Goal: Task Accomplishment & Management: Use online tool/utility

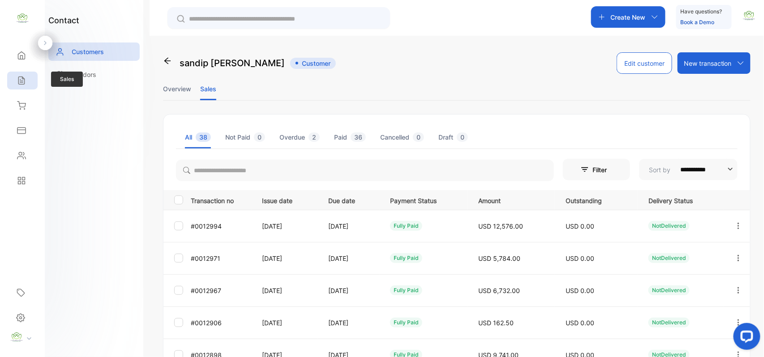
click at [21, 84] on icon at bounding box center [21, 80] width 9 height 9
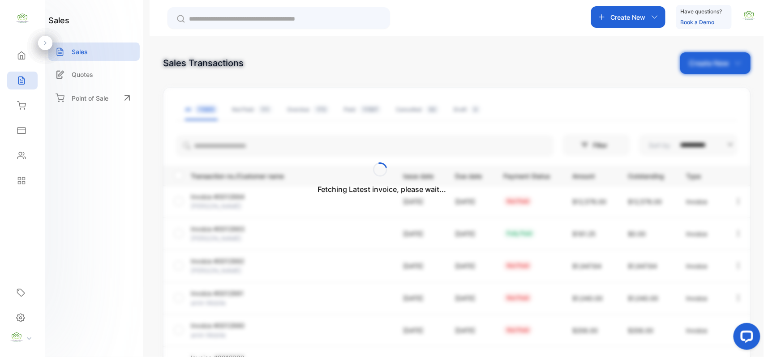
click at [728, 60] on div "Fetching Latest invoice, please wait..." at bounding box center [382, 178] width 764 height 357
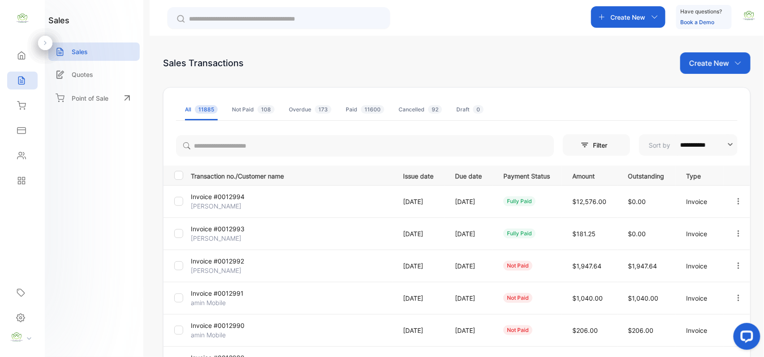
click at [725, 63] on p "Create New" at bounding box center [709, 63] width 40 height 11
drag, startPoint x: 710, startPoint y: 88, endPoint x: 689, endPoint y: 86, distance: 21.6
click at [710, 89] on span "Invoice" at bounding box center [716, 92] width 21 height 9
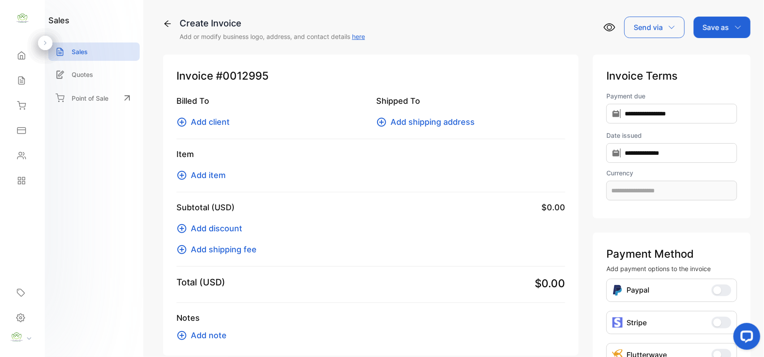
type input "**********"
click at [216, 122] on span "Add client" at bounding box center [210, 122] width 39 height 12
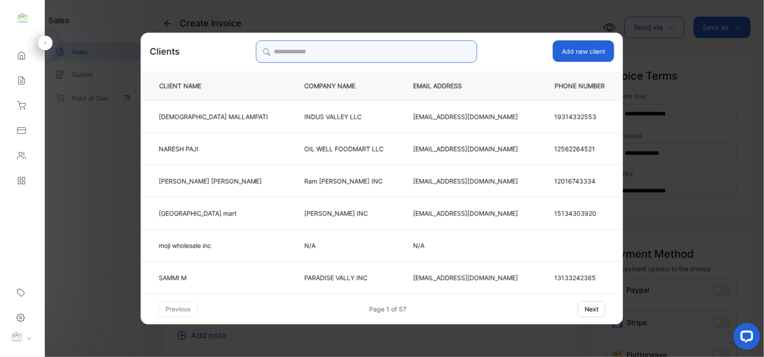
click at [421, 54] on input "search" at bounding box center [366, 51] width 221 height 22
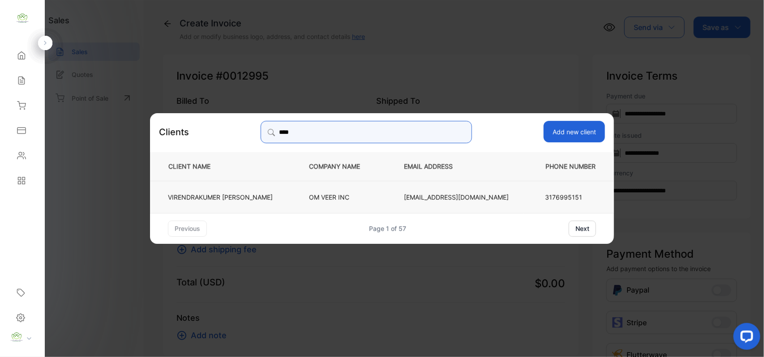
type input "****"
click at [265, 193] on td "[PERSON_NAME]" at bounding box center [222, 196] width 144 height 32
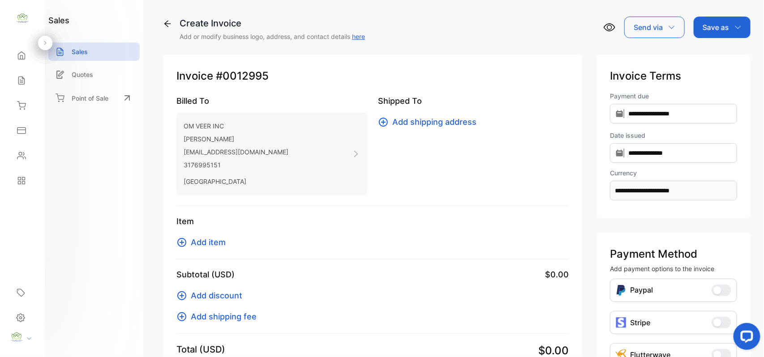
click at [200, 244] on span "Add item" at bounding box center [208, 242] width 35 height 12
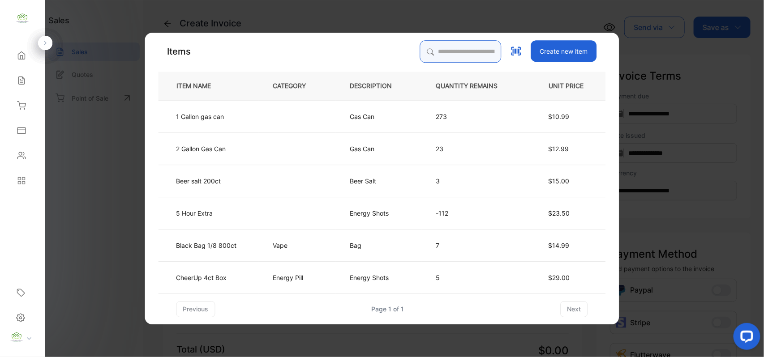
click at [441, 47] on input "search" at bounding box center [460, 51] width 81 height 22
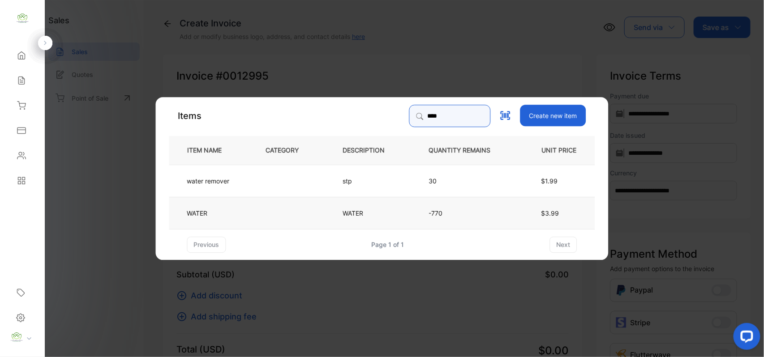
type input "****"
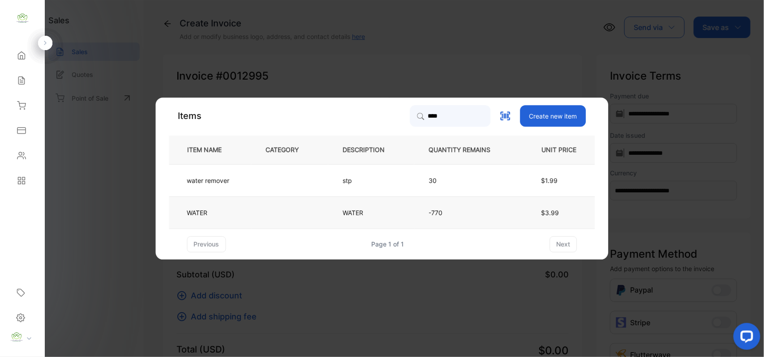
click at [287, 210] on td at bounding box center [289, 213] width 77 height 32
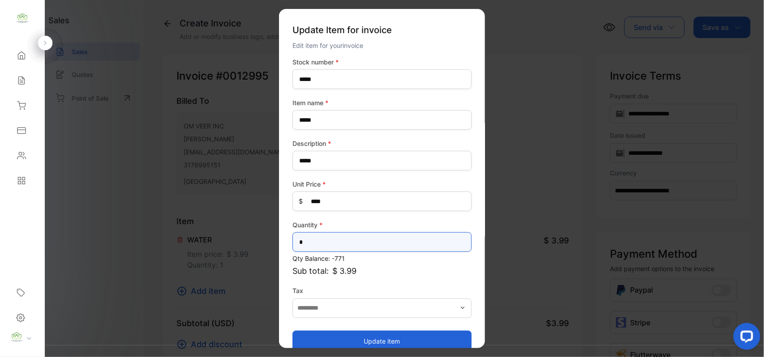
click at [376, 248] on input "*" at bounding box center [381, 242] width 179 height 20
type input "**"
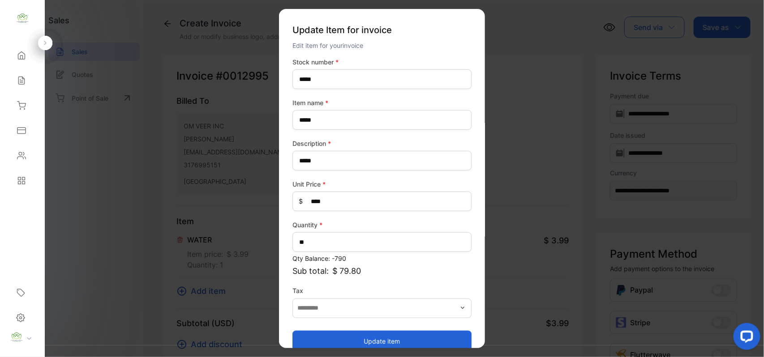
click at [330, 335] on button "Update item" at bounding box center [381, 340] width 179 height 21
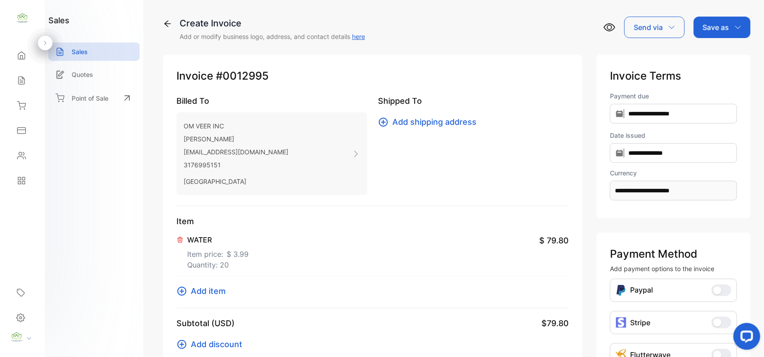
click at [215, 288] on span "Add item" at bounding box center [208, 291] width 35 height 12
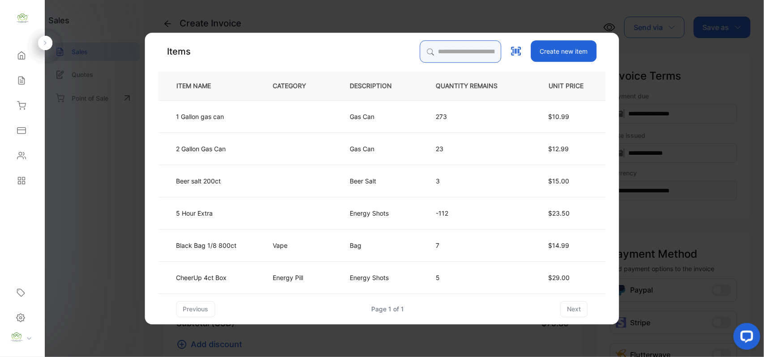
click at [452, 53] on input "search" at bounding box center [460, 51] width 81 height 22
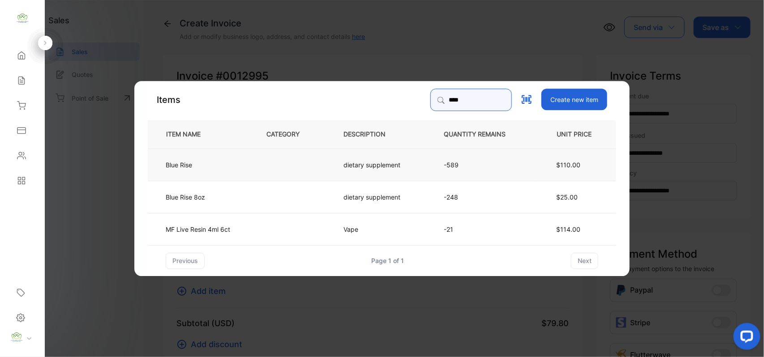
type input "****"
click at [252, 159] on tr "Blue Rise dietary supplement -589 $110.00" at bounding box center [382, 164] width 468 height 32
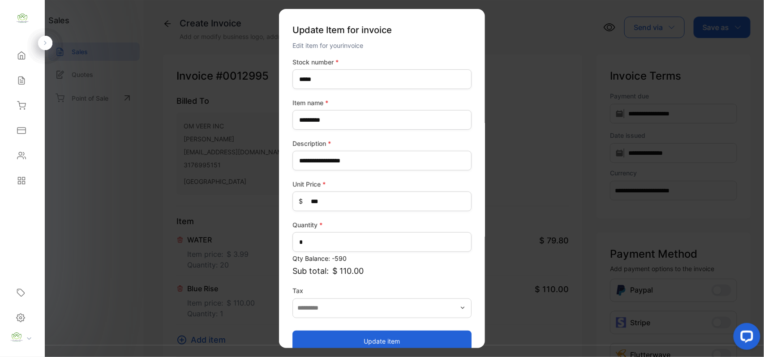
drag, startPoint x: 373, startPoint y: 334, endPoint x: 350, endPoint y: 325, distance: 24.1
click at [370, 334] on button "Update item" at bounding box center [381, 340] width 179 height 21
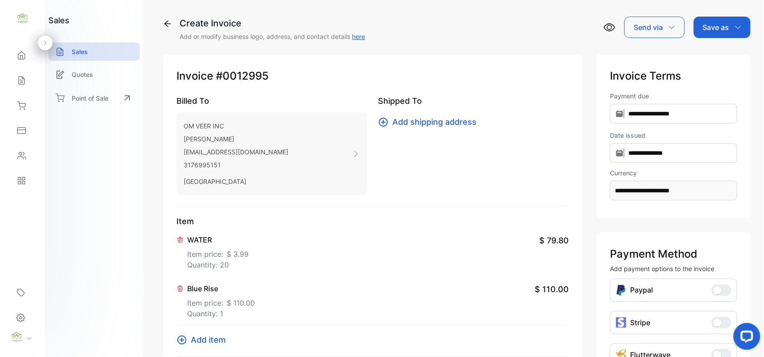
click at [208, 333] on div "Item WATER Item price: $ 3.99 Quantity: 20 $ 79.80 Blue Rise Item price: $ 110.…" at bounding box center [372, 286] width 392 height 142
click at [208, 338] on span "Add item" at bounding box center [208, 340] width 35 height 12
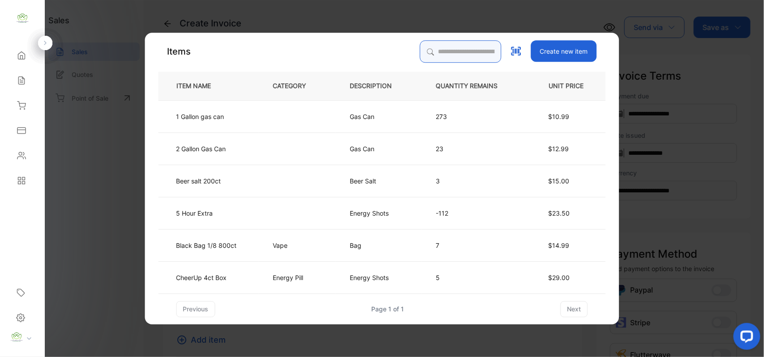
click at [438, 60] on input "search" at bounding box center [460, 51] width 81 height 22
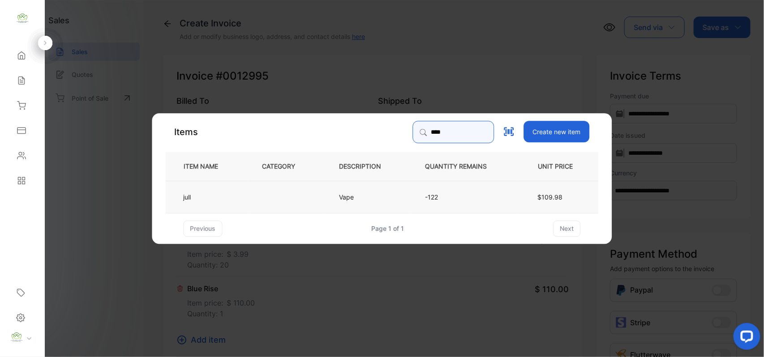
type input "****"
click at [208, 201] on td "jull" at bounding box center [207, 196] width 82 height 32
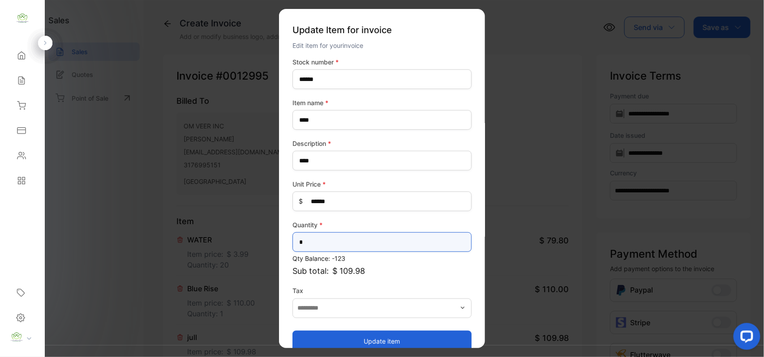
click at [335, 242] on input "*" at bounding box center [381, 242] width 179 height 20
type input "*"
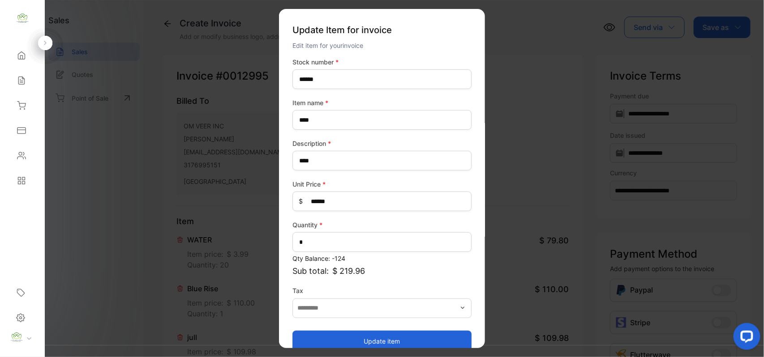
click at [308, 344] on button "Update item" at bounding box center [381, 340] width 179 height 21
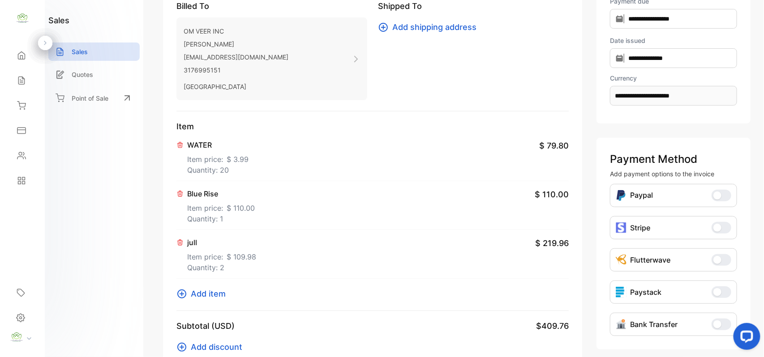
scroll to position [139, 0]
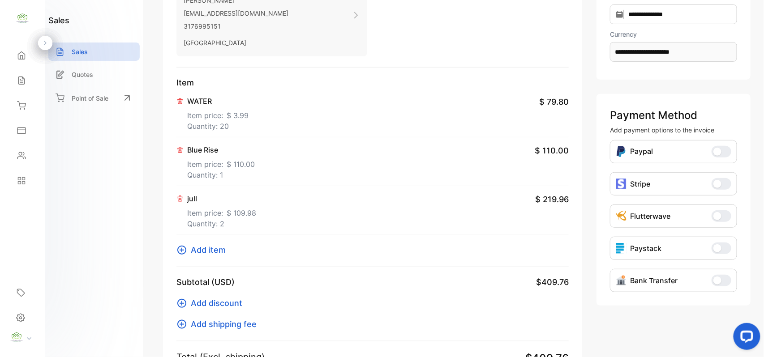
click at [201, 249] on span "Add item" at bounding box center [208, 250] width 35 height 12
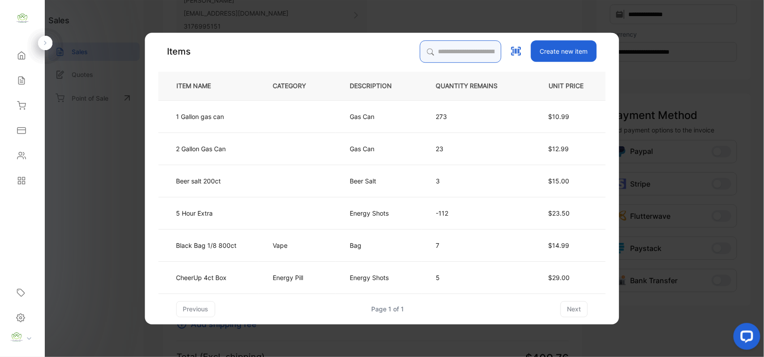
click at [443, 59] on input "search" at bounding box center [460, 51] width 81 height 22
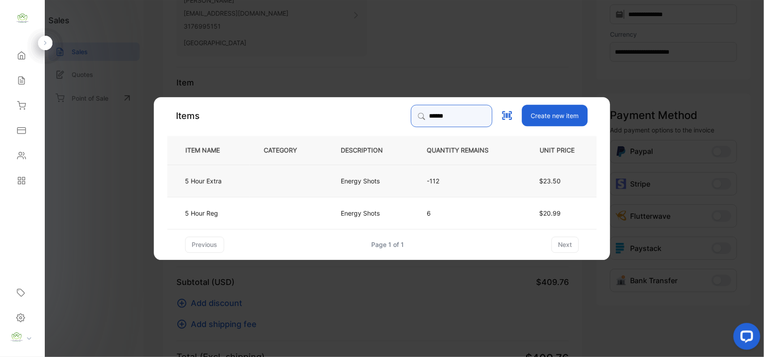
type input "******"
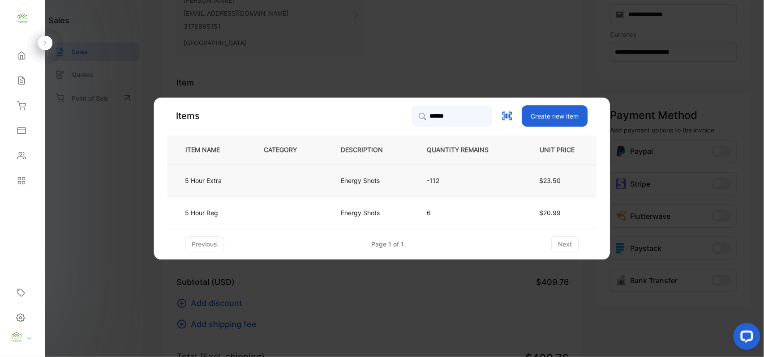
click at [271, 181] on td at bounding box center [287, 180] width 77 height 32
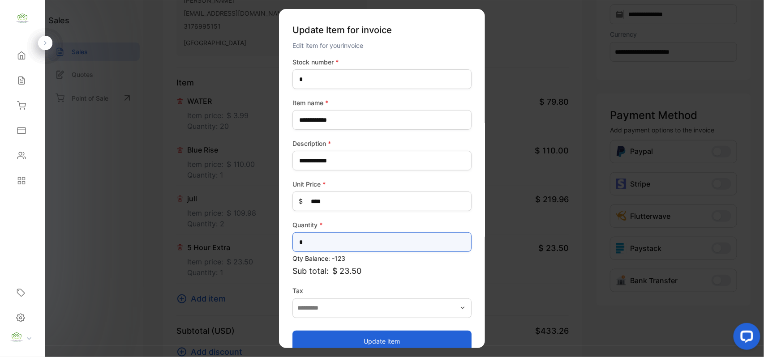
drag, startPoint x: 311, startPoint y: 239, endPoint x: 314, endPoint y: 244, distance: 5.8
click at [314, 244] on input "*" at bounding box center [381, 242] width 179 height 20
type input "*"
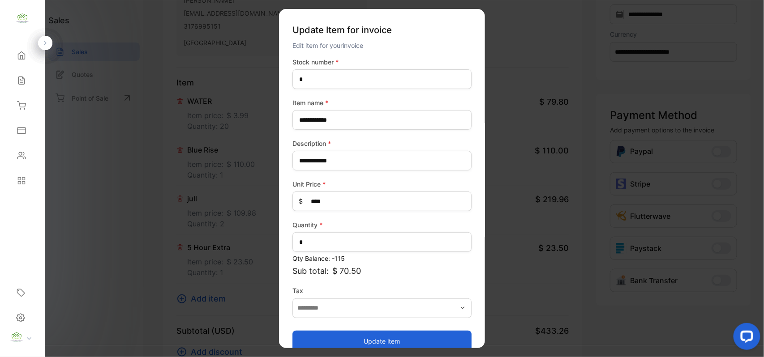
click at [343, 337] on button "Update item" at bounding box center [381, 340] width 179 height 21
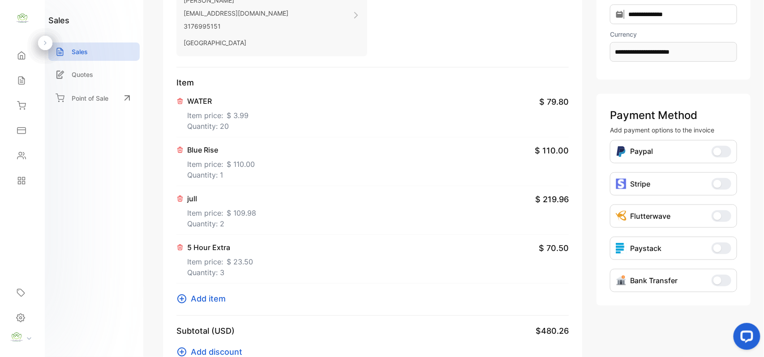
click at [219, 303] on span "Add item" at bounding box center [208, 299] width 35 height 12
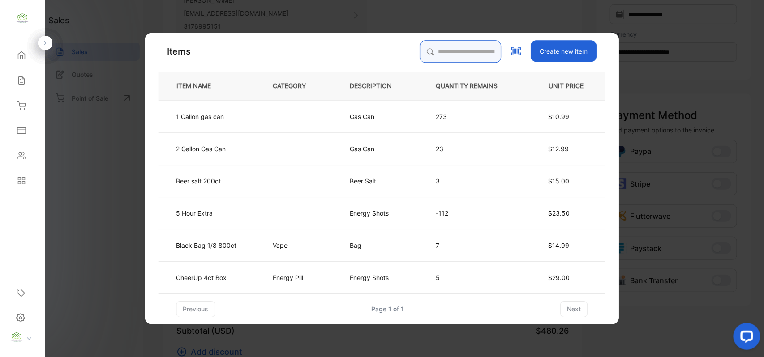
click at [436, 48] on input "search" at bounding box center [460, 51] width 81 height 22
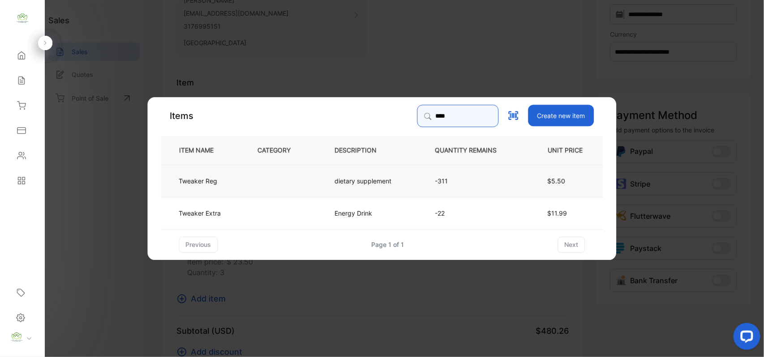
type input "****"
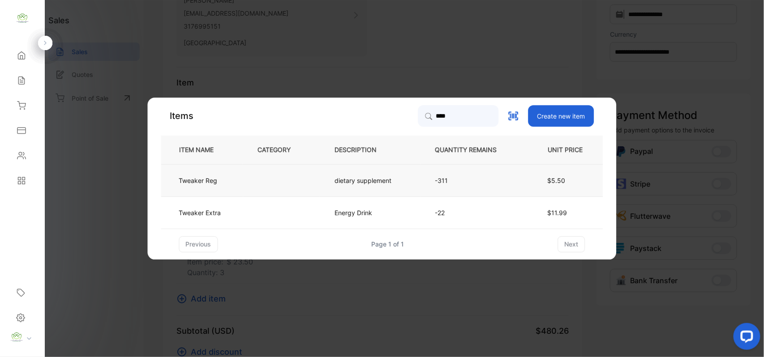
click at [226, 179] on td "Tweaker Reg" at bounding box center [202, 180] width 82 height 32
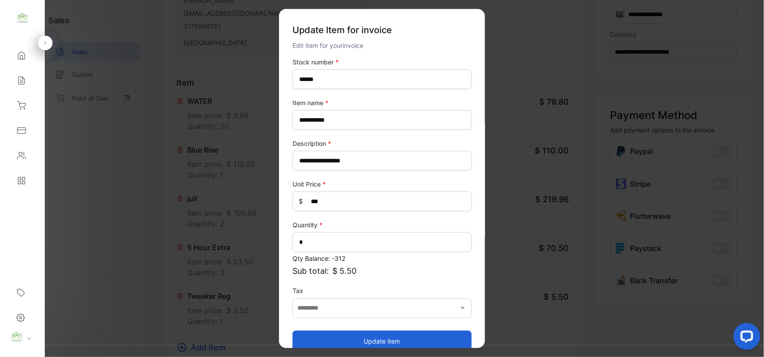
click at [386, 339] on button "Update item" at bounding box center [381, 340] width 179 height 21
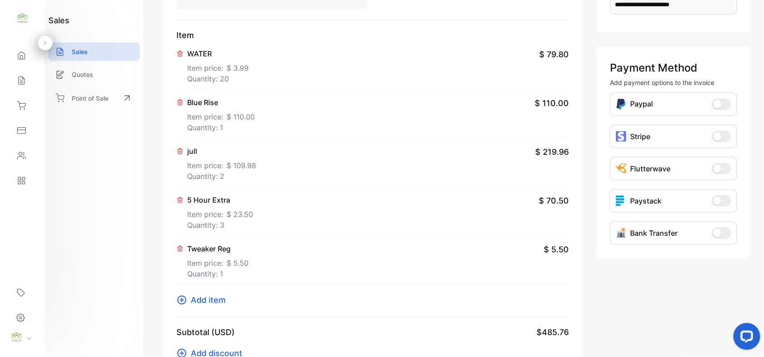
scroll to position [279, 0]
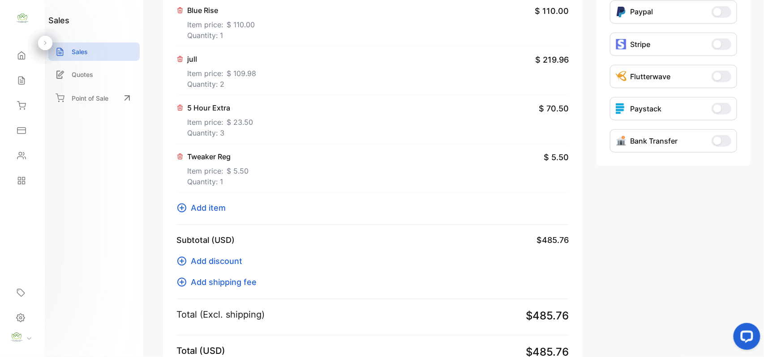
click at [211, 206] on span "Add item" at bounding box center [208, 208] width 35 height 12
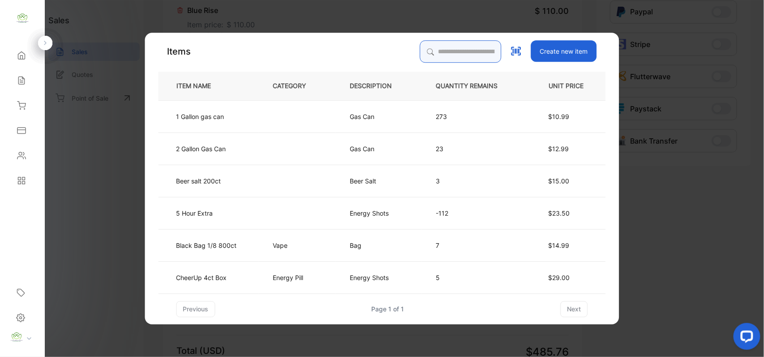
click at [445, 57] on input "search" at bounding box center [460, 51] width 81 height 22
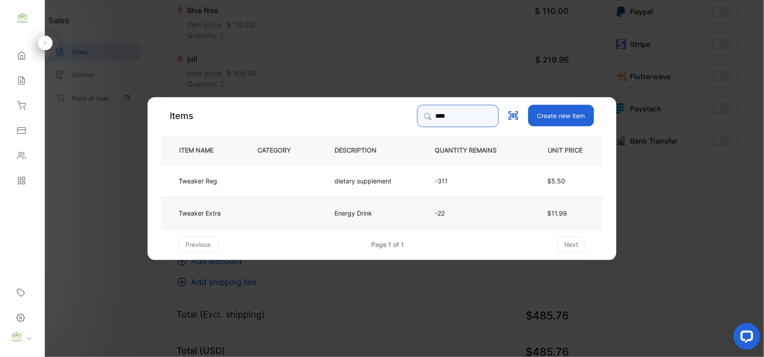
type input "****"
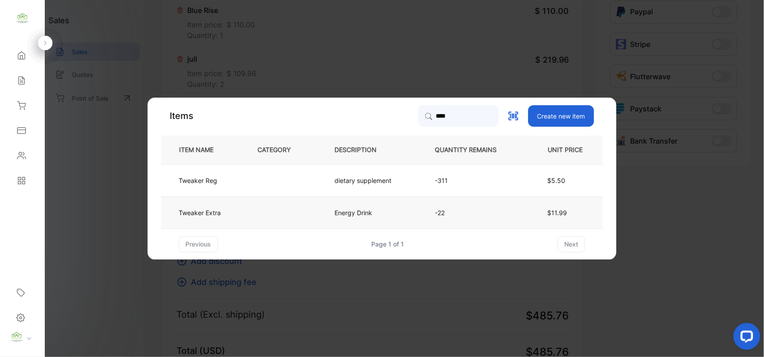
click at [228, 206] on td "Tweaker Extra" at bounding box center [202, 213] width 82 height 32
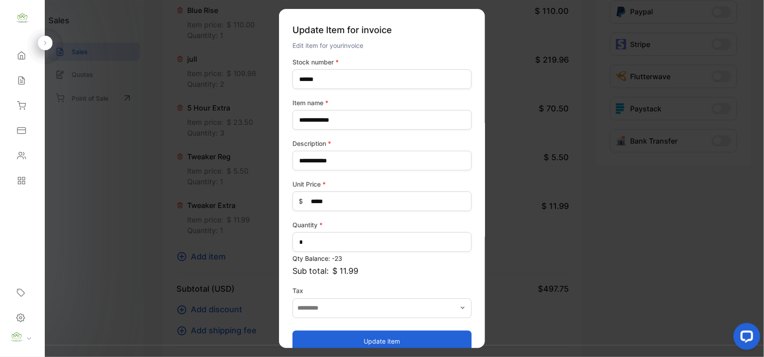
click at [363, 343] on button "Update item" at bounding box center [381, 340] width 179 height 21
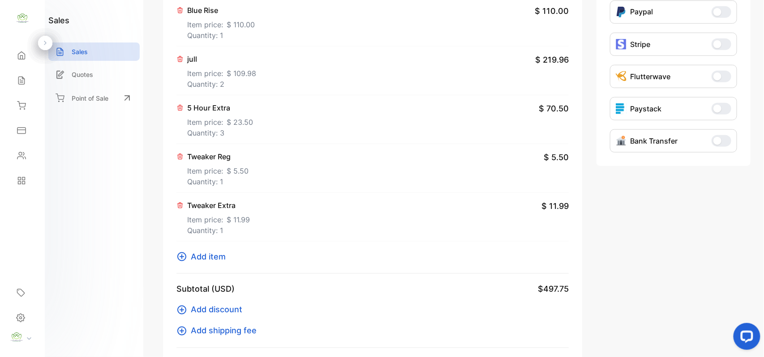
click at [205, 254] on span "Add item" at bounding box center [208, 257] width 35 height 12
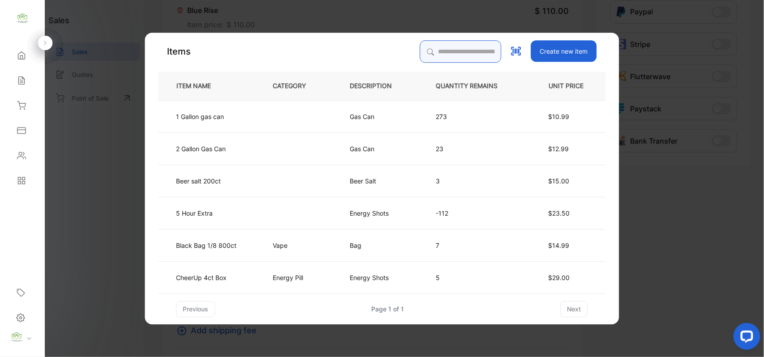
click at [437, 47] on input "search" at bounding box center [460, 51] width 81 height 22
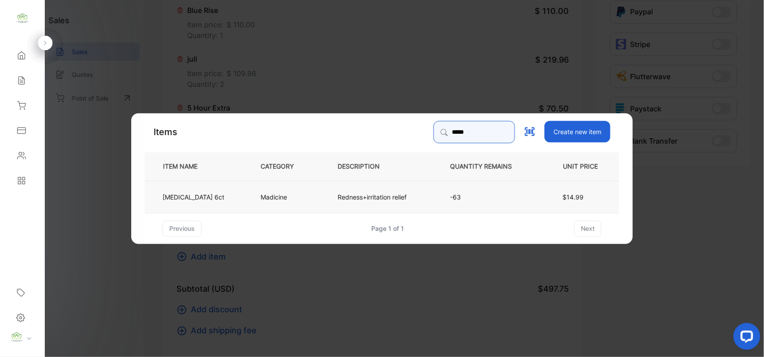
type input "*****"
click at [246, 201] on td "Madicine" at bounding box center [284, 196] width 77 height 32
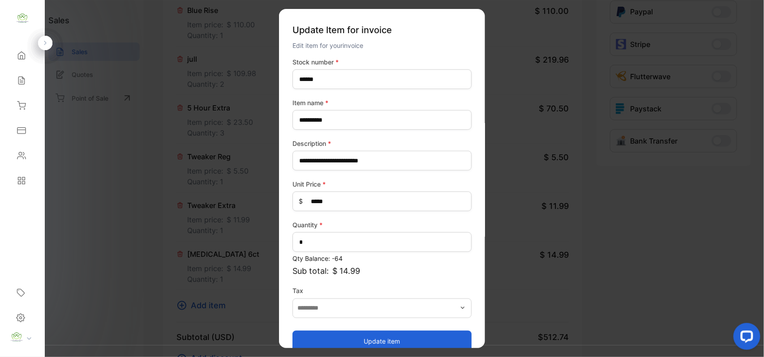
click at [413, 342] on button "Update item" at bounding box center [381, 340] width 179 height 21
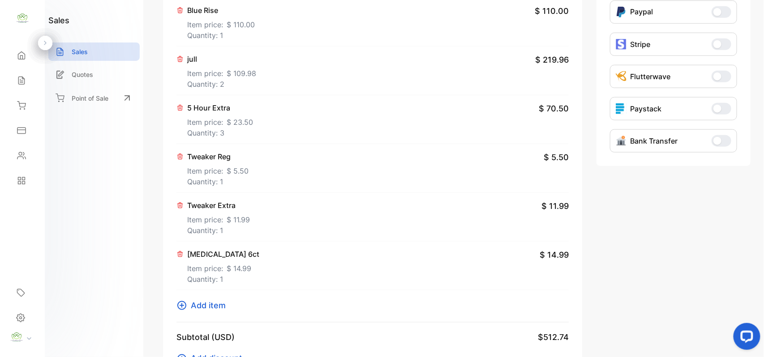
click at [216, 305] on span "Add item" at bounding box center [208, 306] width 35 height 12
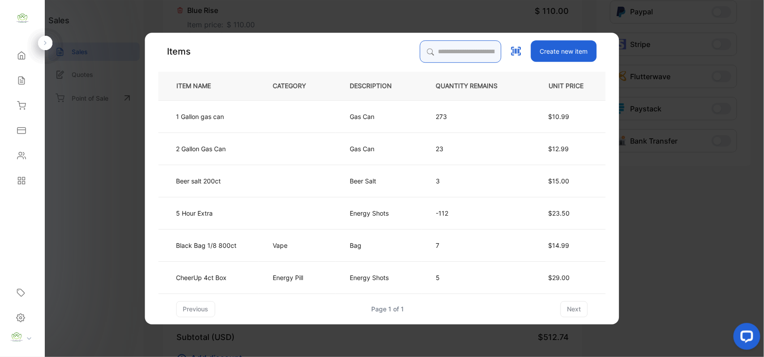
click at [446, 49] on input "search" at bounding box center [460, 51] width 81 height 22
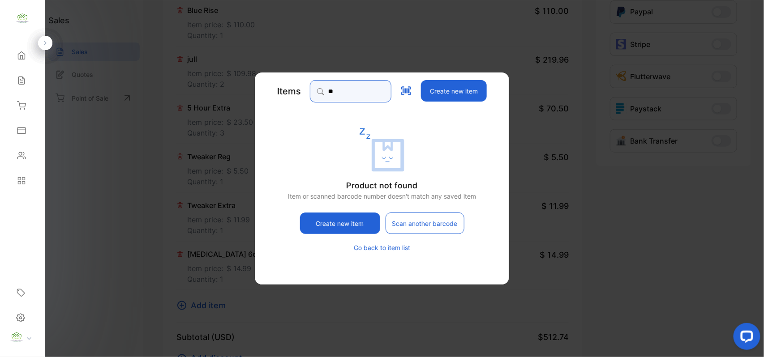
type input "*"
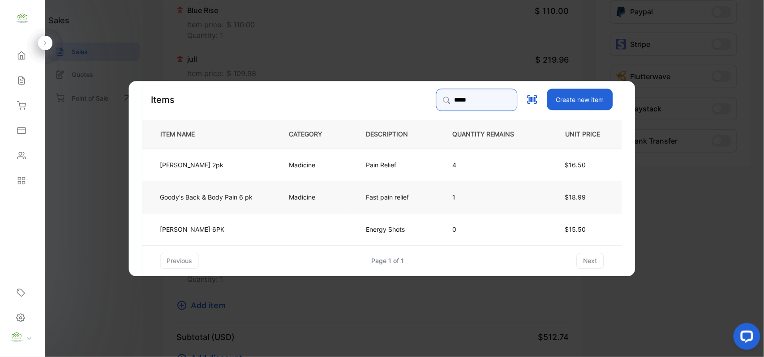
type input "****"
click at [379, 197] on p "Fast pain relief" at bounding box center [387, 196] width 43 height 9
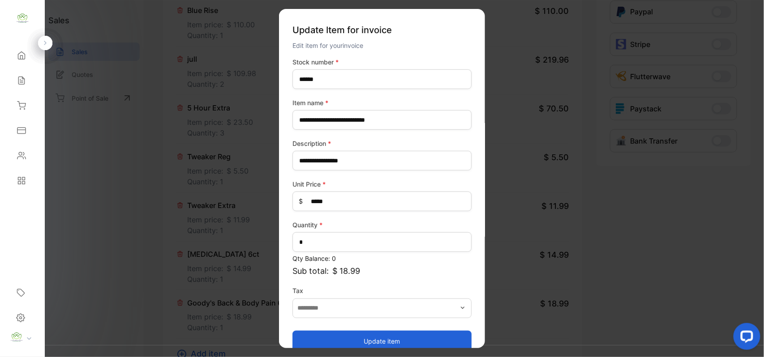
click at [378, 335] on button "Update item" at bounding box center [381, 340] width 179 height 21
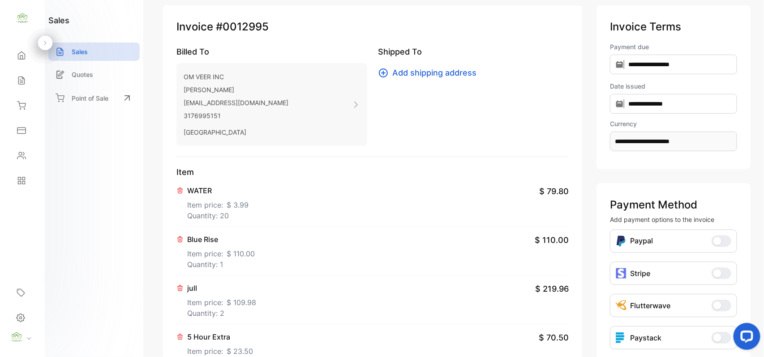
scroll to position [0, 0]
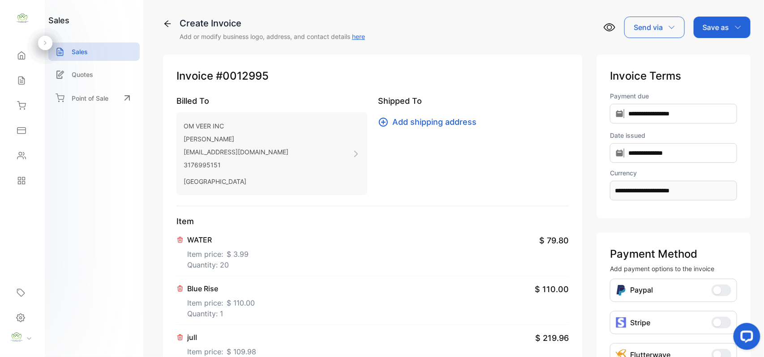
drag, startPoint x: 708, startPoint y: 25, endPoint x: 708, endPoint y: 36, distance: 10.7
click at [709, 26] on p "Save as" at bounding box center [716, 27] width 26 height 11
click at [708, 52] on div "Invoice" at bounding box center [719, 57] width 51 height 18
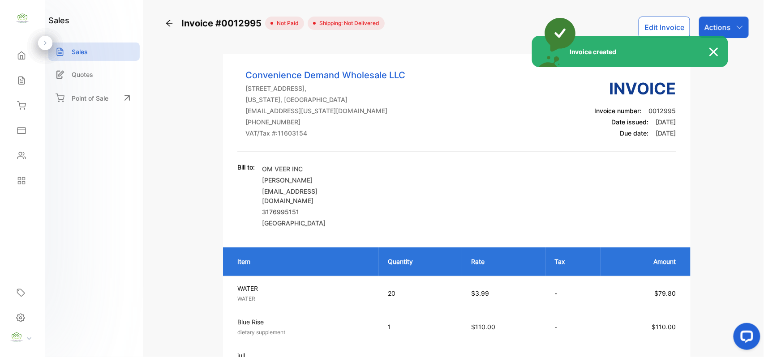
click at [743, 23] on div "Invoice created" at bounding box center [382, 178] width 764 height 357
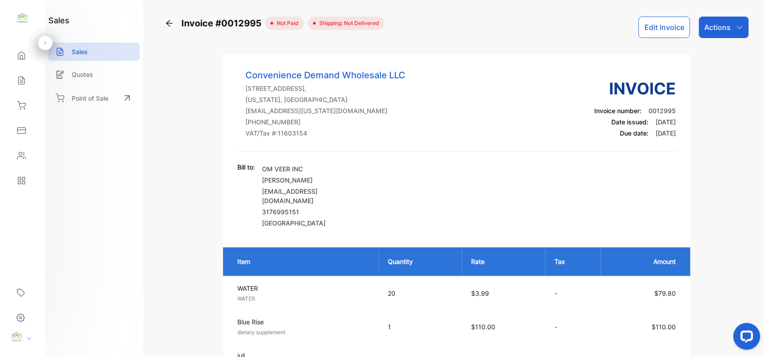
click at [736, 26] on icon "button" at bounding box center [739, 27] width 7 height 7
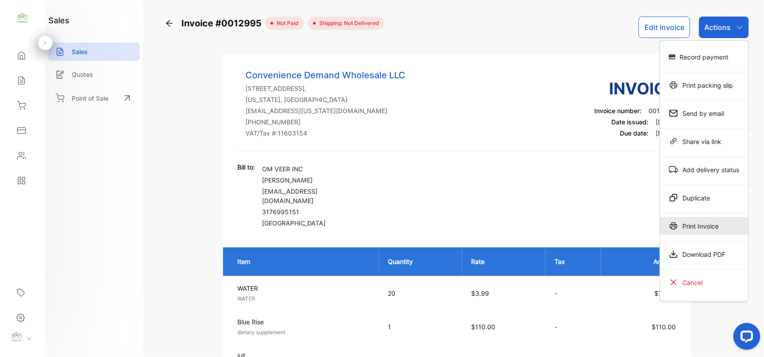
click at [697, 227] on div "Print Invoice" at bounding box center [704, 226] width 88 height 18
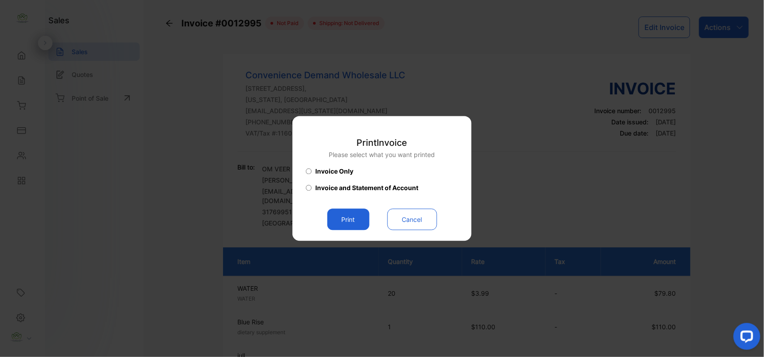
click at [357, 219] on button "Print" at bounding box center [348, 219] width 42 height 21
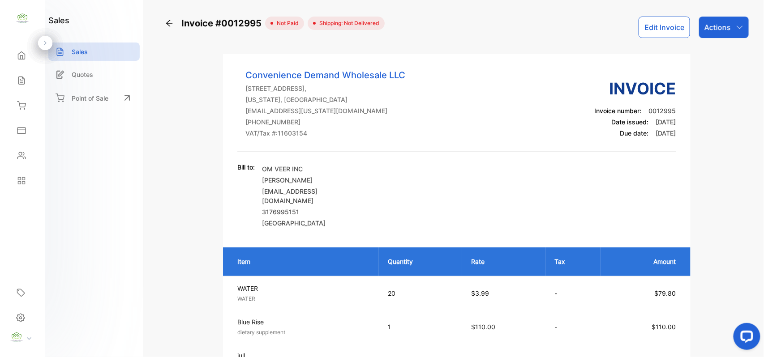
drag, startPoint x: 716, startPoint y: 17, endPoint x: 720, endPoint y: 39, distance: 22.2
click at [716, 17] on div "Actions" at bounding box center [724, 27] width 50 height 21
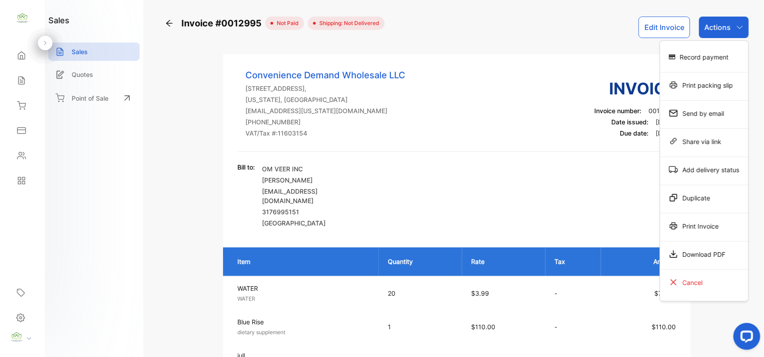
click at [708, 227] on div "Print Invoice" at bounding box center [704, 226] width 88 height 18
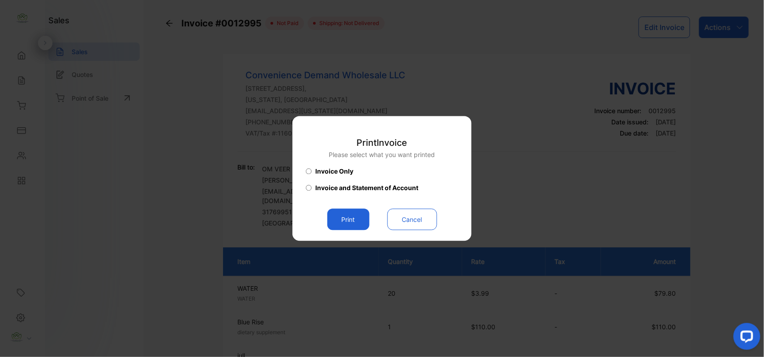
click at [358, 221] on button "Print" at bounding box center [348, 219] width 42 height 21
